Goal: Obtain resource: Download file/media

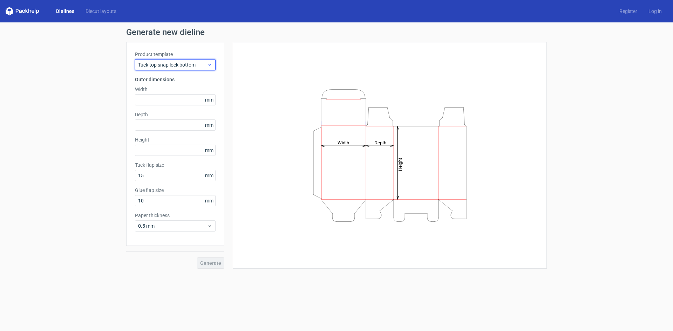
click at [200, 64] on span "Tuck top snap lock bottom" at bounding box center [172, 64] width 69 height 7
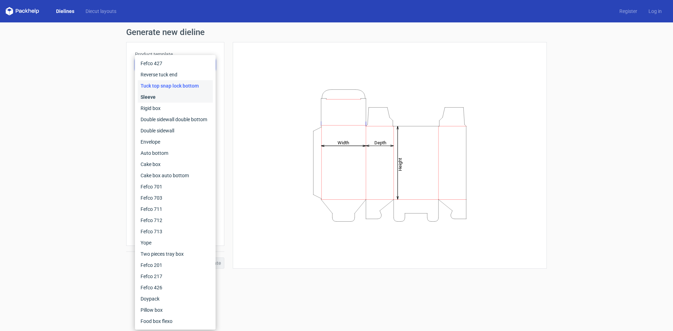
click at [153, 99] on div "Sleeve" at bounding box center [175, 96] width 75 height 11
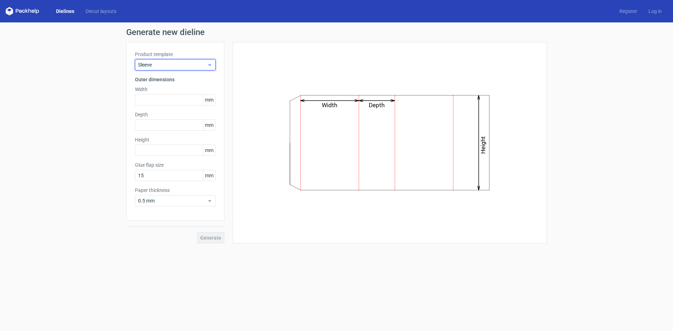
click at [200, 64] on span "Sleeve" at bounding box center [172, 64] width 69 height 7
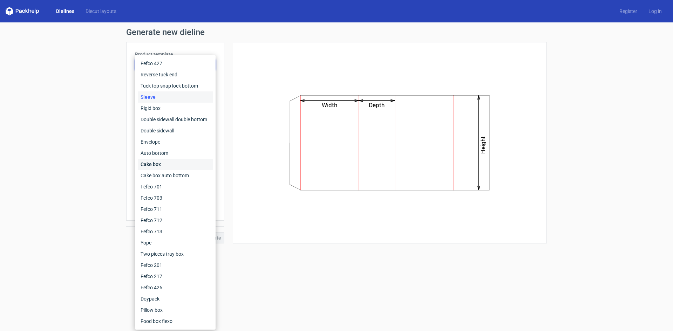
click at [157, 161] on div "Cake box" at bounding box center [175, 164] width 75 height 11
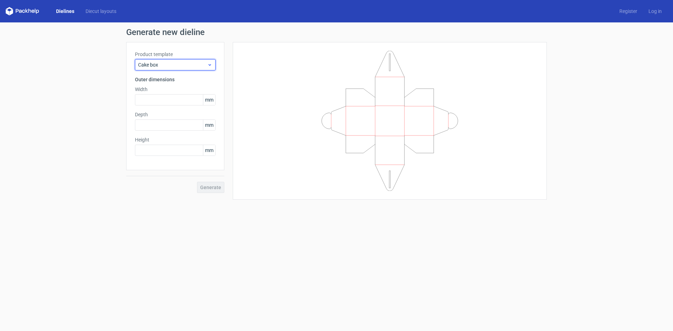
click at [211, 64] on icon at bounding box center [209, 65] width 5 height 6
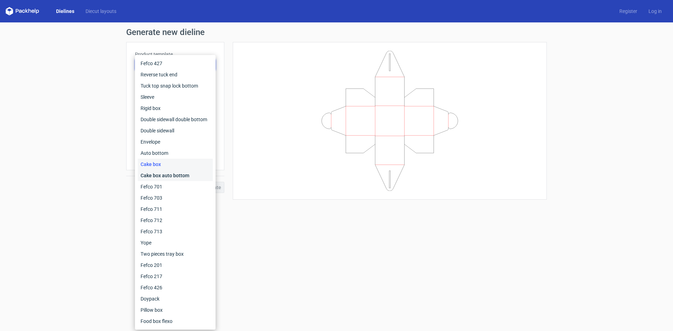
click at [170, 175] on div "Cake box auto bottom" at bounding box center [175, 175] width 75 height 11
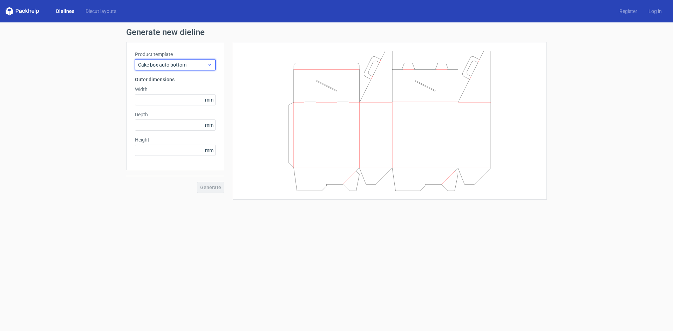
click at [207, 67] on icon at bounding box center [209, 65] width 5 height 6
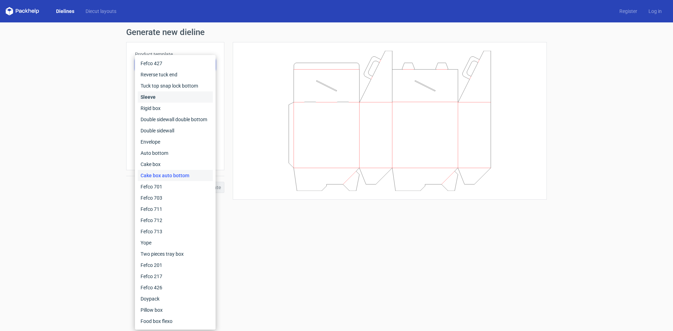
click at [185, 94] on div "Sleeve" at bounding box center [175, 96] width 75 height 11
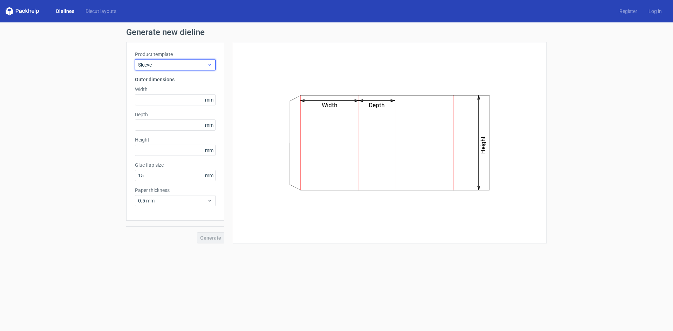
click at [207, 64] on icon at bounding box center [209, 65] width 5 height 6
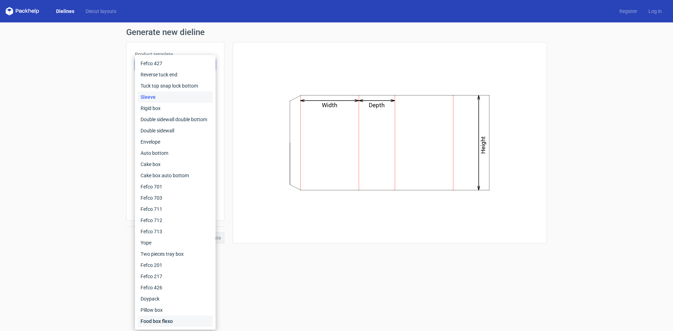
click at [154, 322] on div "Food box flexo" at bounding box center [175, 321] width 75 height 11
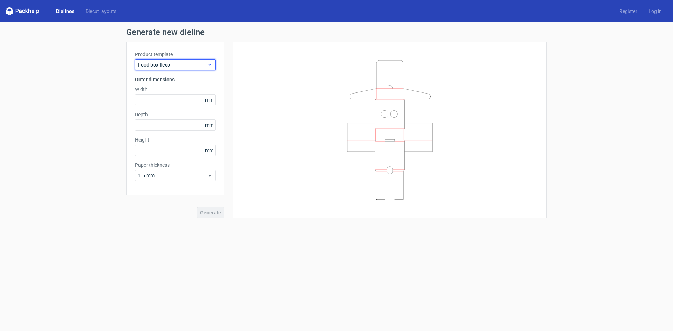
click at [211, 65] on icon at bounding box center [209, 65] width 5 height 6
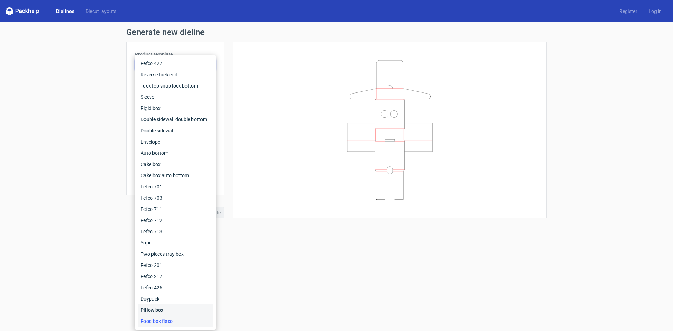
click at [153, 311] on div "Pillow box" at bounding box center [175, 309] width 75 height 11
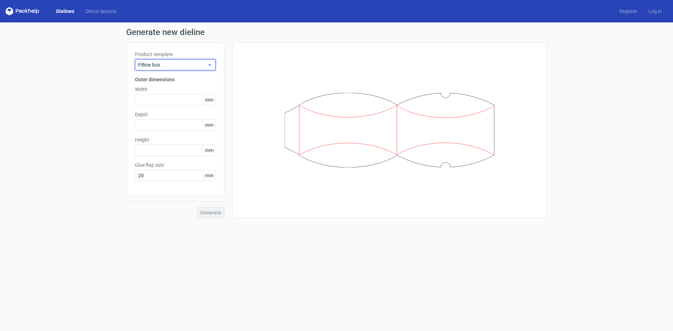
click at [208, 66] on icon at bounding box center [209, 65] width 5 height 6
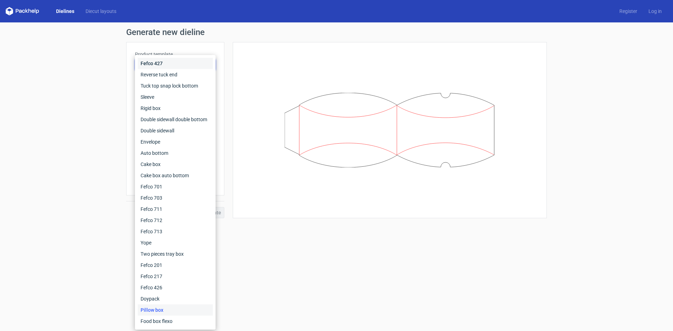
click at [147, 63] on div "Fefco 427" at bounding box center [175, 63] width 75 height 11
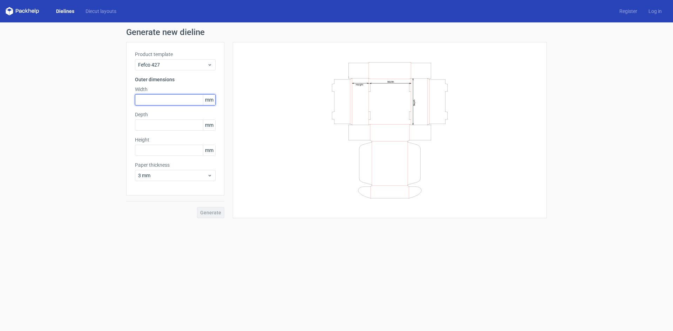
click at [184, 102] on input "text" at bounding box center [175, 99] width 81 height 11
type input "180"
click at [160, 126] on input "text" at bounding box center [175, 124] width 81 height 11
type input "150"
click at [153, 150] on input "text" at bounding box center [175, 150] width 81 height 11
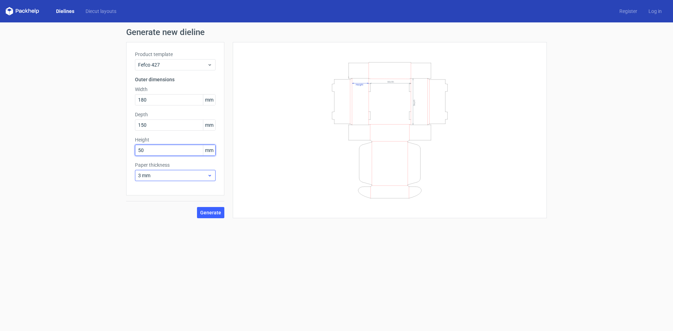
type input "50"
click at [209, 177] on icon at bounding box center [209, 176] width 5 height 6
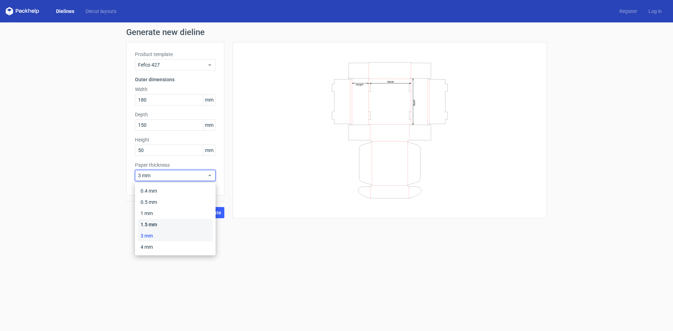
click at [155, 226] on div "1.5 mm" at bounding box center [175, 224] width 75 height 11
click at [207, 177] on icon at bounding box center [209, 176] width 5 height 6
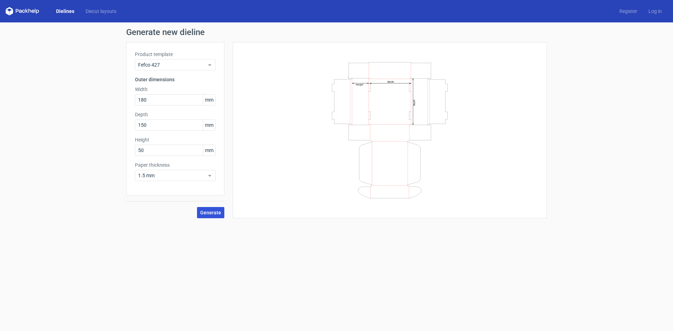
click at [219, 212] on span "Generate" at bounding box center [210, 212] width 21 height 5
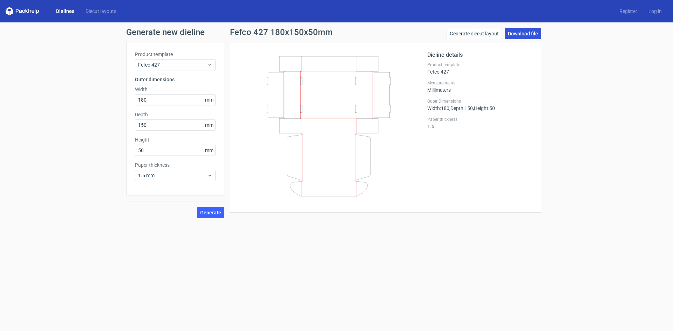
click at [533, 33] on link "Download file" at bounding box center [522, 33] width 36 height 11
